Goal: Information Seeking & Learning: Stay updated

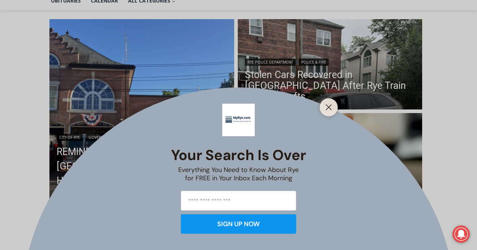
scroll to position [184, 0]
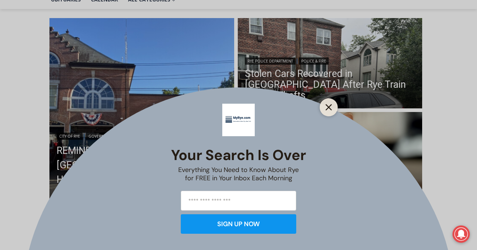
click at [327, 108] on line "Close" at bounding box center [328, 107] width 5 height 5
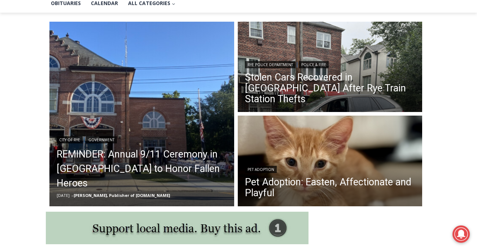
scroll to position [64, 0]
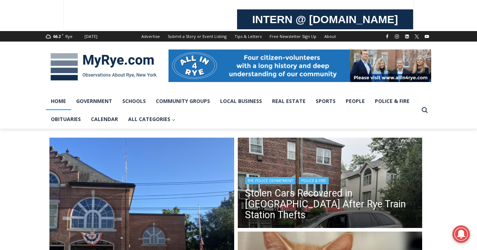
click at [385, 186] on header "Rye Police Department | Police & Fire Stolen Cars Recovered in [GEOGRAPHIC_DATA…" at bounding box center [330, 198] width 185 height 62
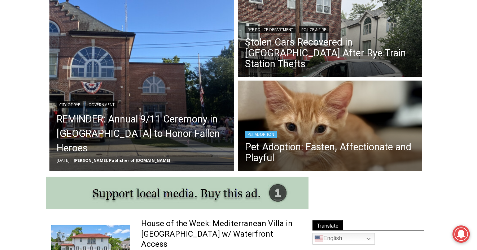
scroll to position [222, 0]
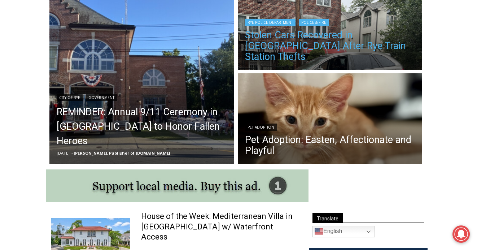
click at [306, 46] on link "Stolen Cars Recovered in [GEOGRAPHIC_DATA] After Rye Train Station Thefts" at bounding box center [330, 46] width 170 height 32
